Goal: Navigation & Orientation: Understand site structure

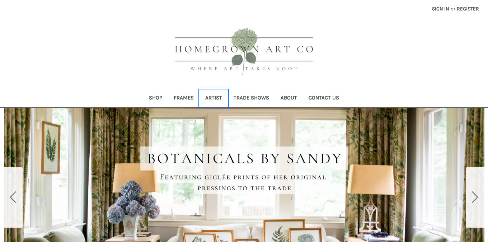
click at [215, 96] on link "Artist" at bounding box center [214, 99] width 28 height 18
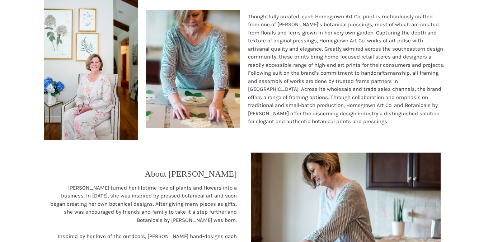
scroll to position [77, 0]
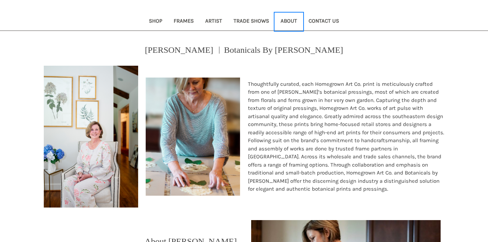
click at [291, 20] on link "About" at bounding box center [289, 22] width 28 height 18
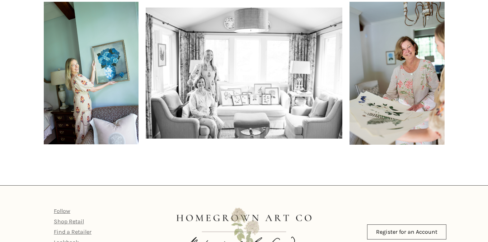
scroll to position [540, 0]
